Goal: Navigation & Orientation: Find specific page/section

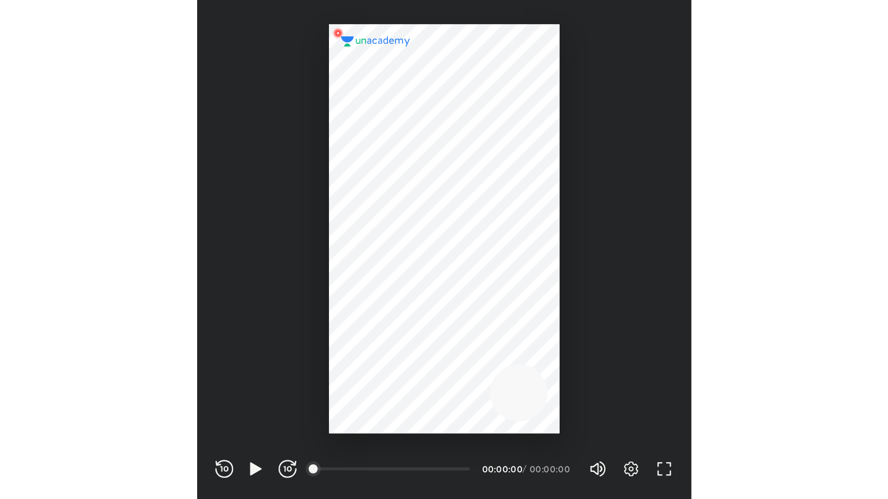
scroll to position [383, 379]
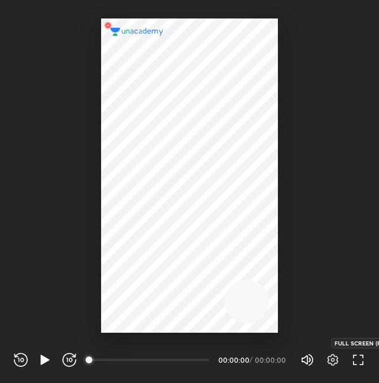
click at [358, 357] on icon "button" at bounding box center [358, 360] width 14 height 14
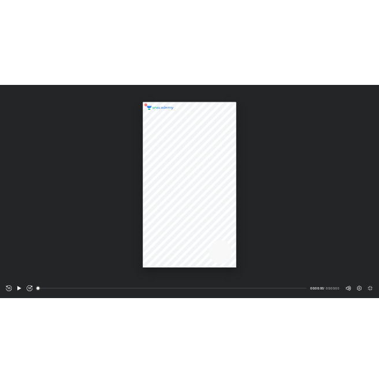
scroll to position [499, 888]
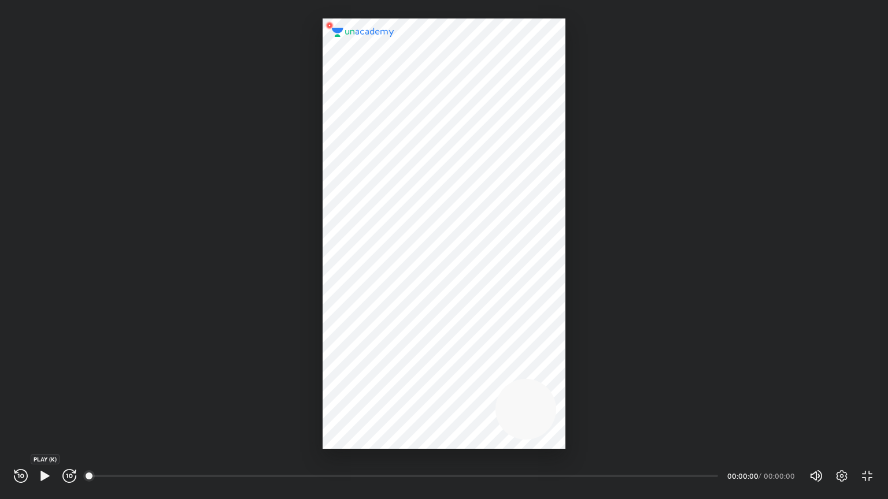
click at [42, 383] on icon "button" at bounding box center [45, 476] width 14 height 14
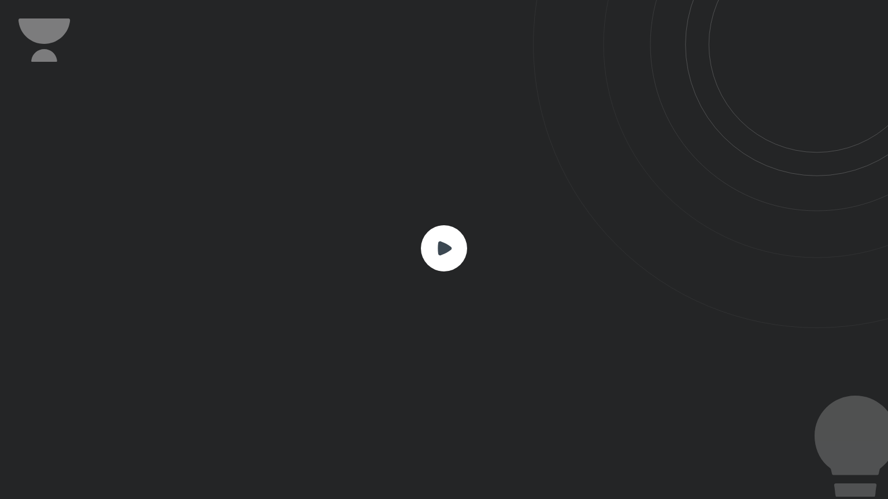
drag, startPoint x: 481, startPoint y: 235, endPoint x: 471, endPoint y: 237, distance: 10.1
click at [379, 235] on div at bounding box center [444, 249] width 888 height 499
click at [379, 245] on icon at bounding box center [445, 249] width 14 height 14
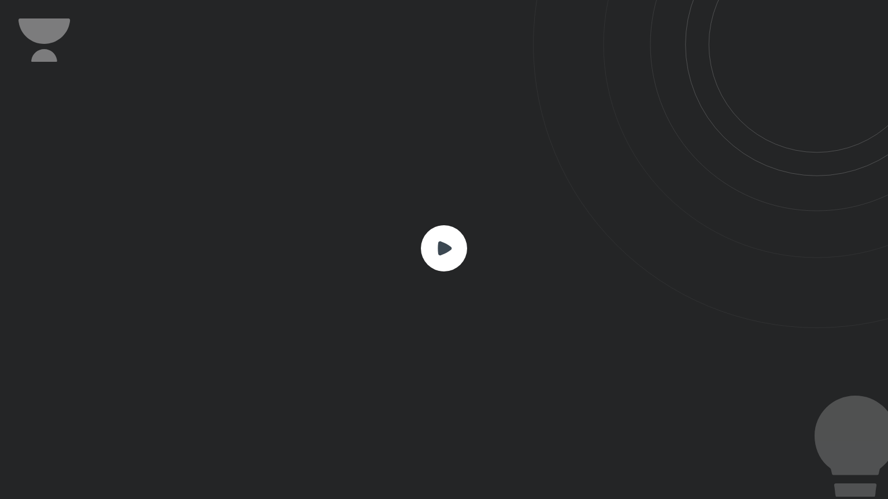
click at [379, 245] on rect at bounding box center [444, 248] width 46 height 46
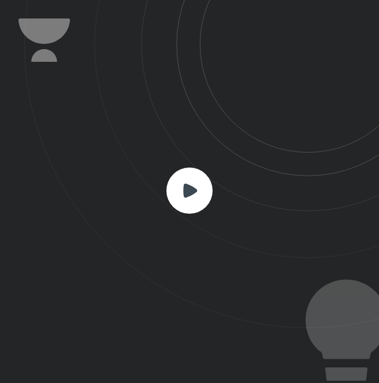
scroll to position [383, 379]
